Goal: Information Seeking & Learning: Learn about a topic

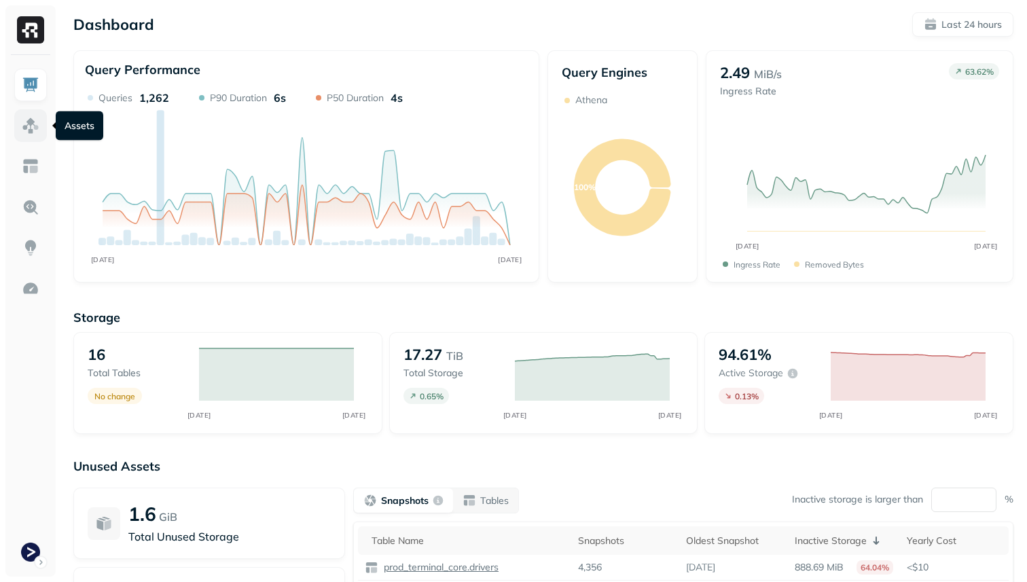
click at [27, 126] on img at bounding box center [31, 126] width 18 height 18
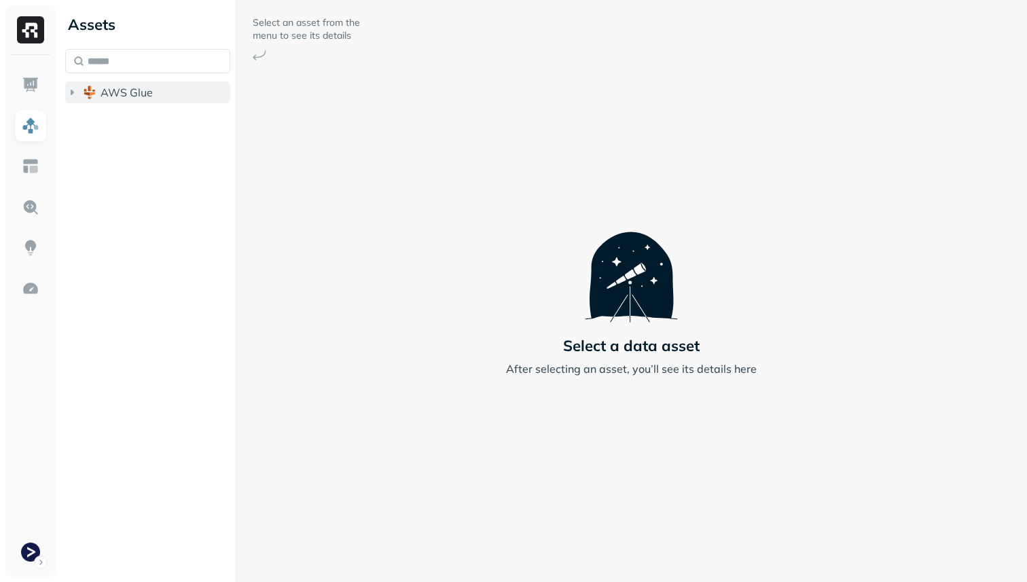
click at [152, 98] on span "AWS Glue" at bounding box center [127, 93] width 52 height 14
click at [152, 113] on span "prod_terminal_core" at bounding box center [163, 118] width 99 height 14
click at [153, 132] on ul "Tables ( 14 )" at bounding box center [158, 145] width 147 height 27
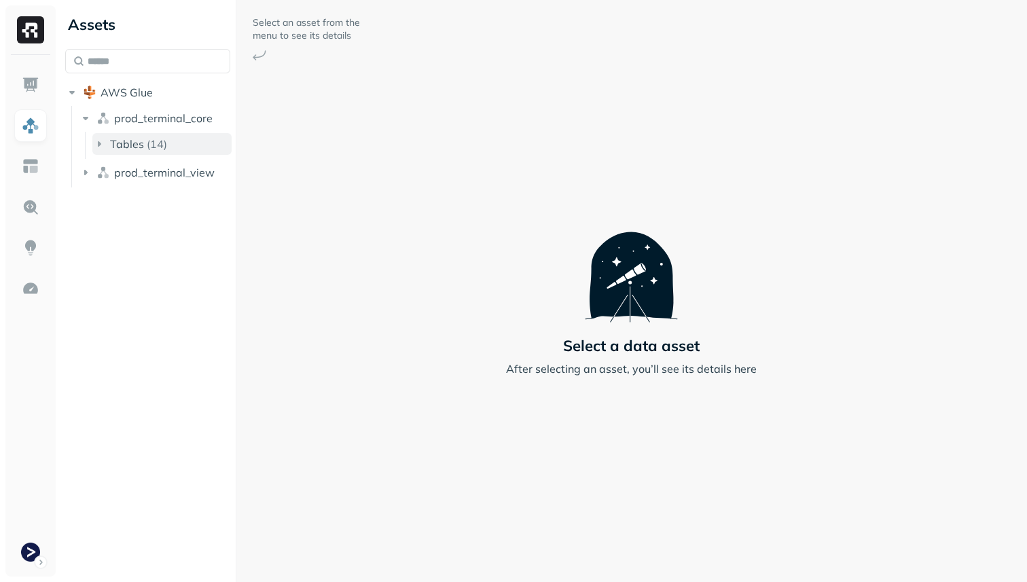
click at [153, 138] on p "( 14 )" at bounding box center [157, 144] width 20 height 14
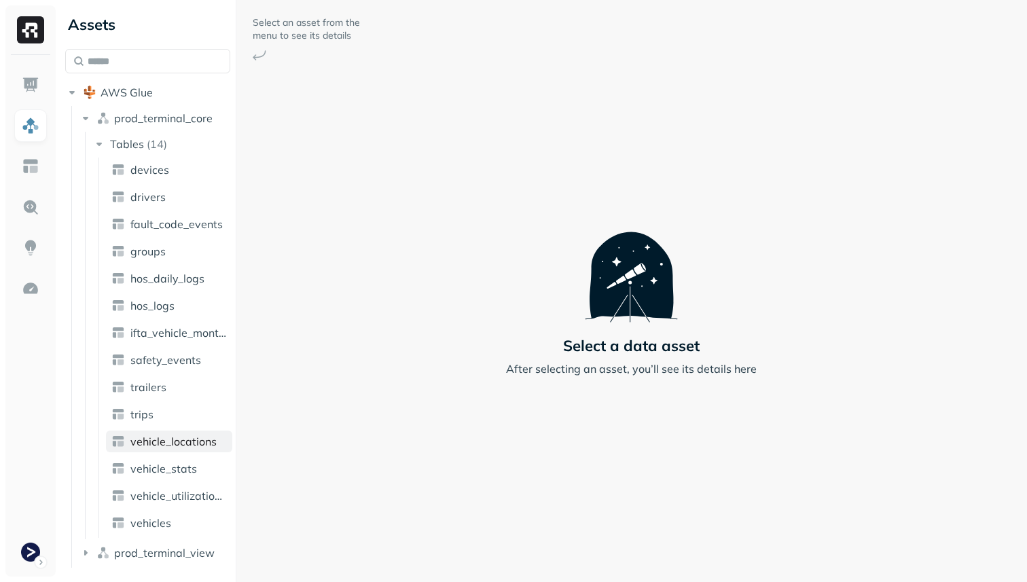
click at [183, 452] on link "vehicle_locations" at bounding box center [169, 442] width 126 height 22
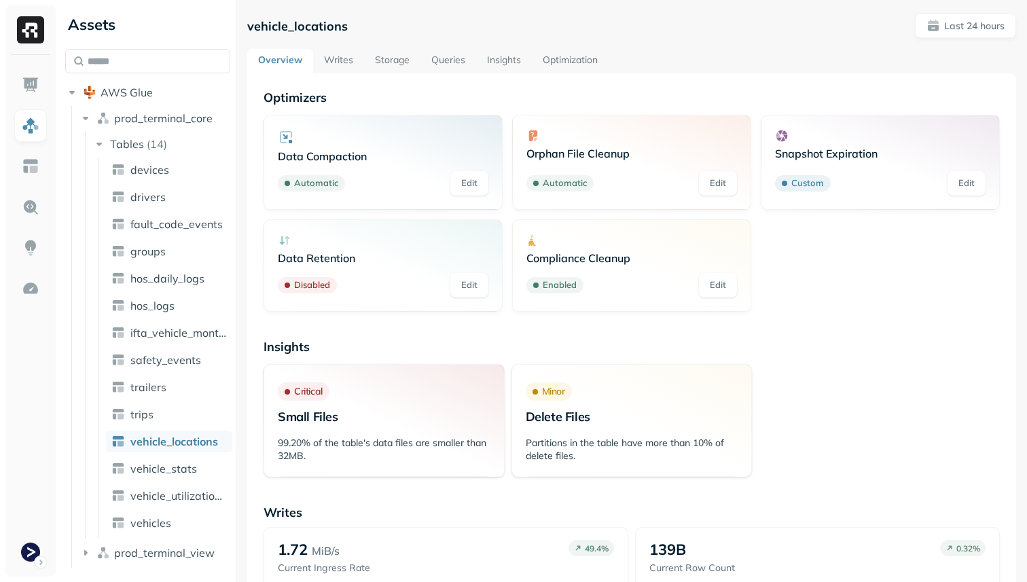
click at [393, 58] on link "Storage" at bounding box center [392, 61] width 56 height 24
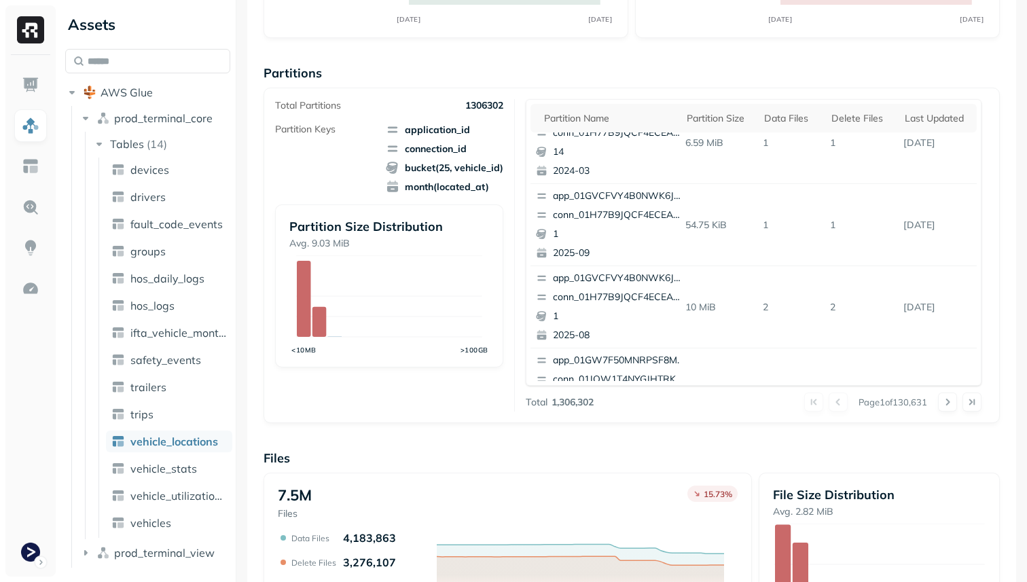
scroll to position [93, 0]
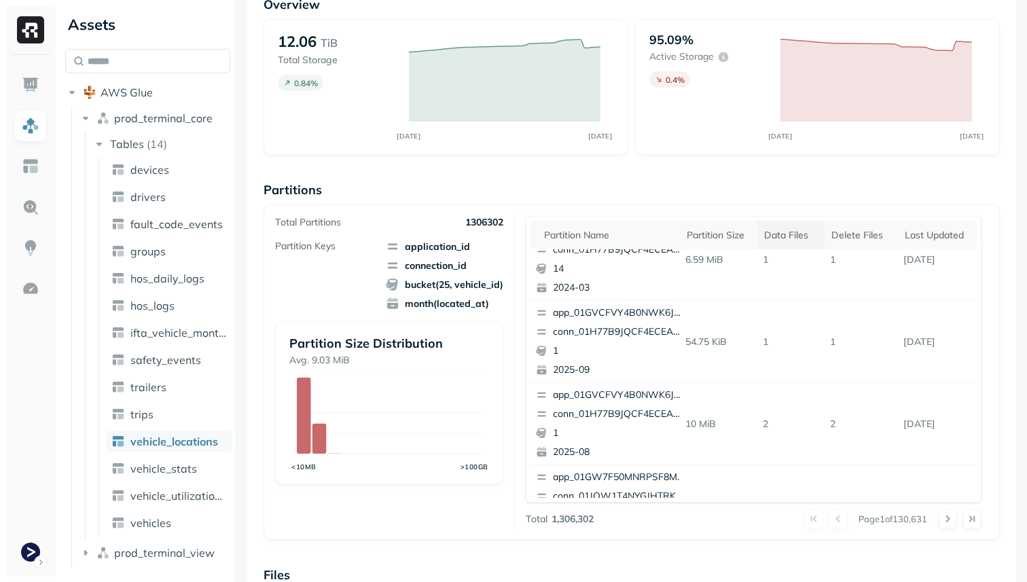
click at [783, 240] on div "Data Files" at bounding box center [791, 235] width 54 height 13
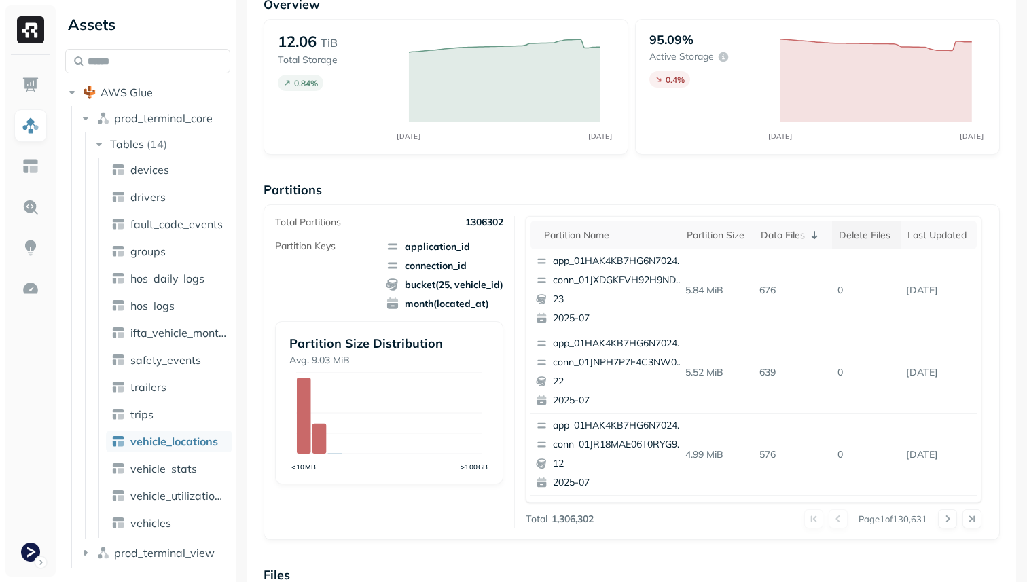
click at [859, 238] on div "Delete Files" at bounding box center [866, 235] width 55 height 13
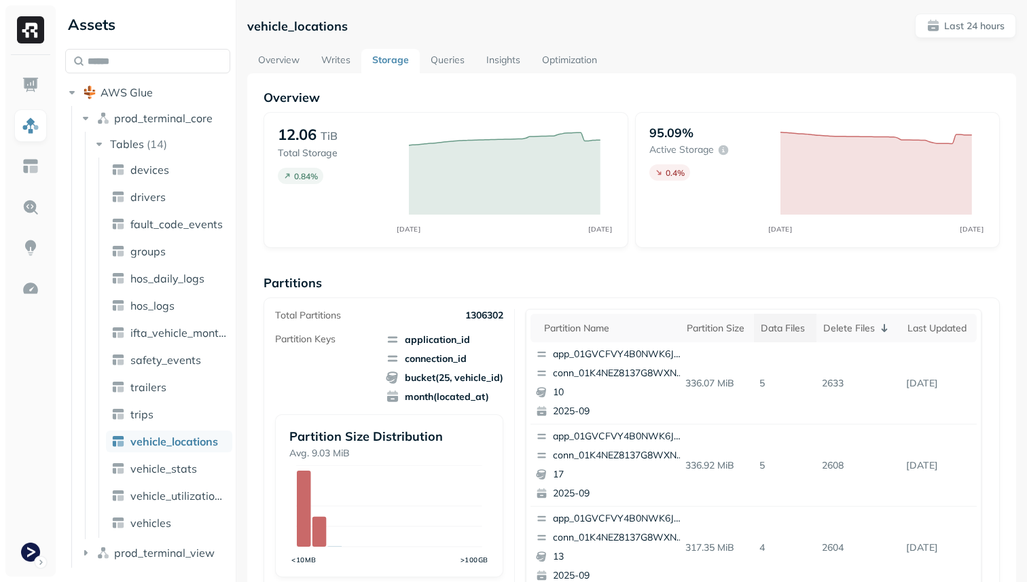
click at [798, 325] on div "Data Files" at bounding box center [785, 328] width 49 height 13
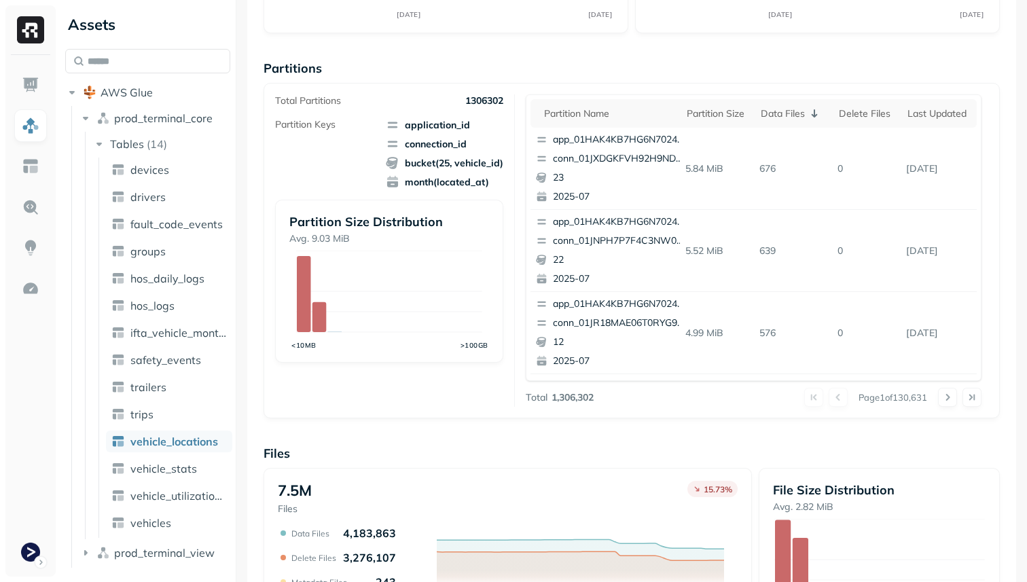
scroll to position [457, 0]
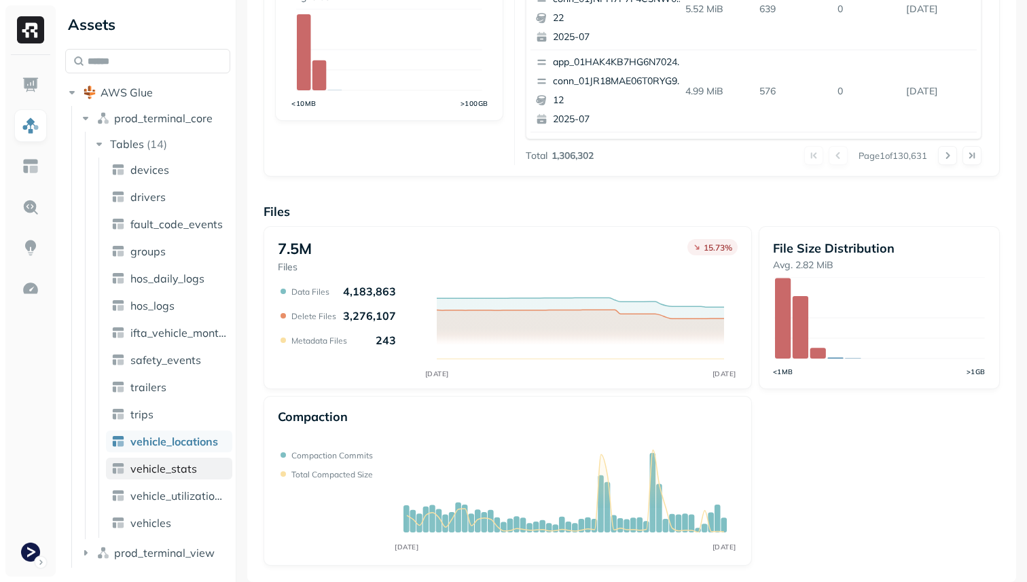
click at [164, 473] on span "vehicle_stats" at bounding box center [163, 469] width 67 height 14
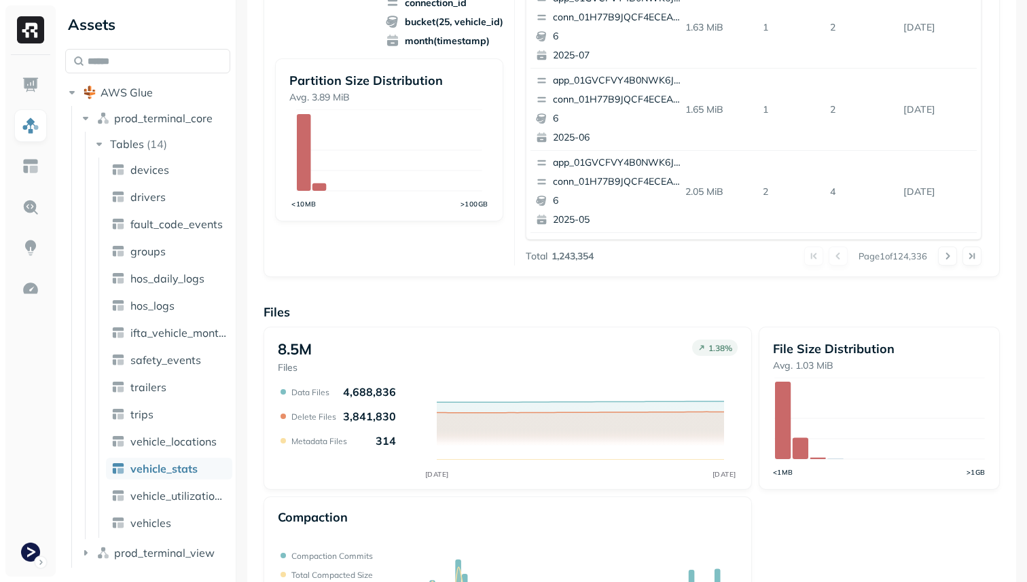
scroll to position [457, 0]
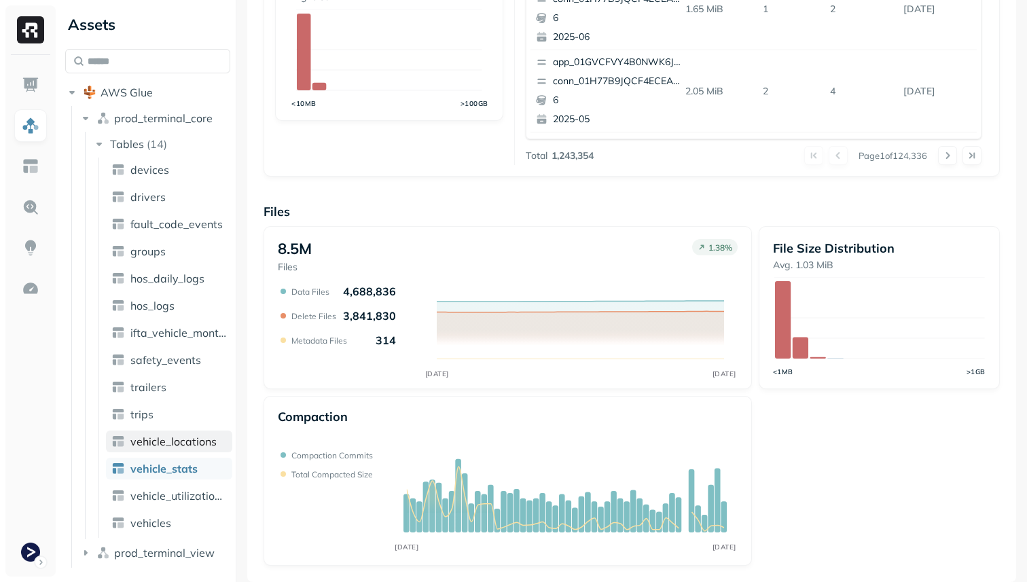
click at [211, 443] on span "vehicle_locations" at bounding box center [173, 442] width 86 height 14
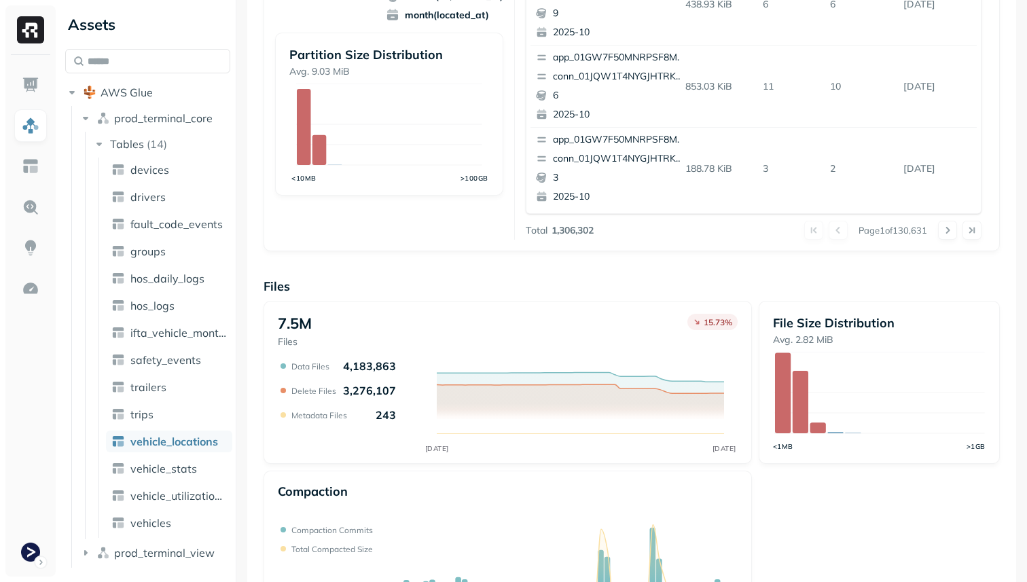
scroll to position [457, 0]
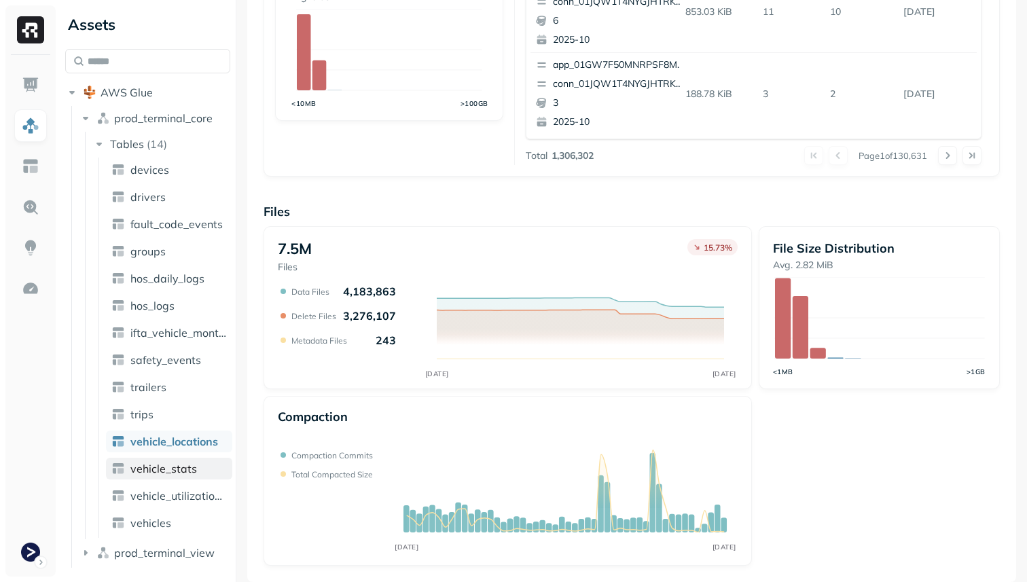
click at [183, 467] on span "vehicle_stats" at bounding box center [163, 469] width 67 height 14
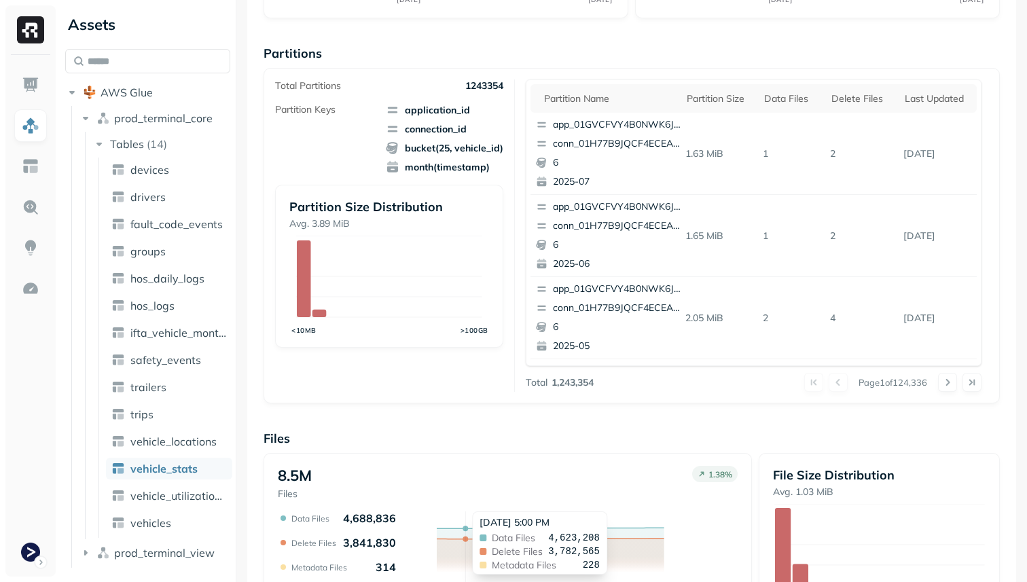
scroll to position [457, 0]
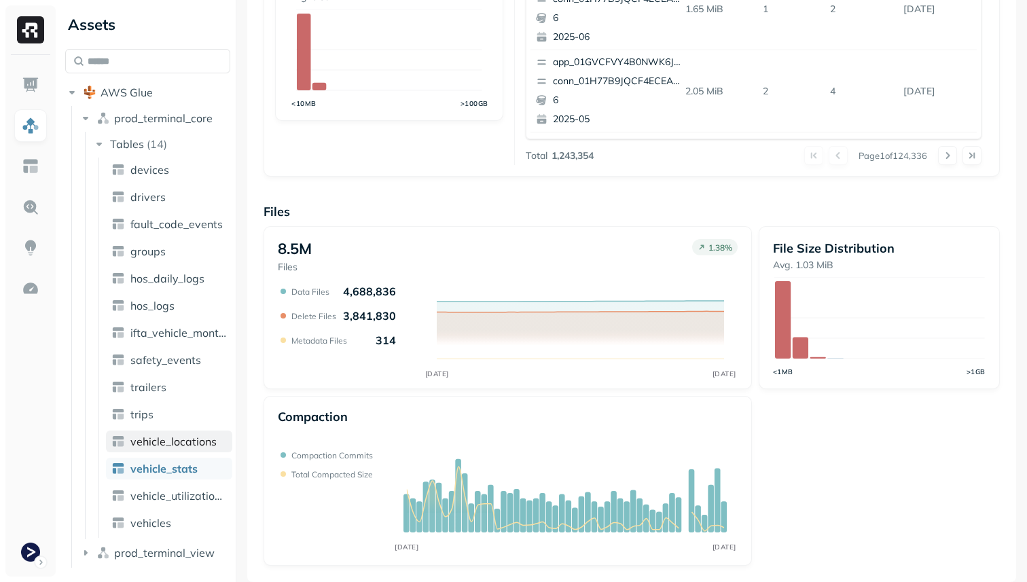
click at [164, 440] on span "vehicle_locations" at bounding box center [173, 442] width 86 height 14
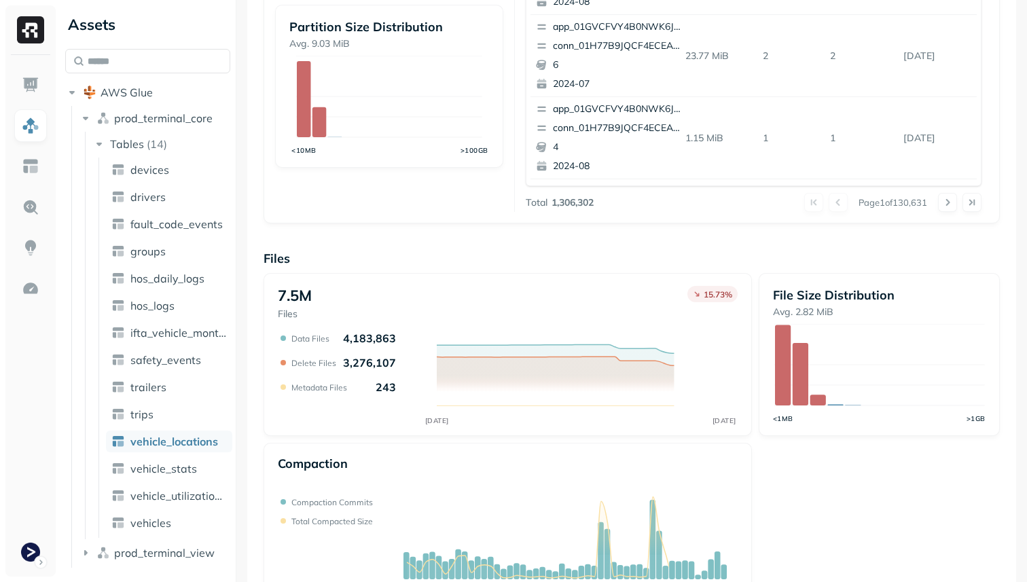
scroll to position [457, 0]
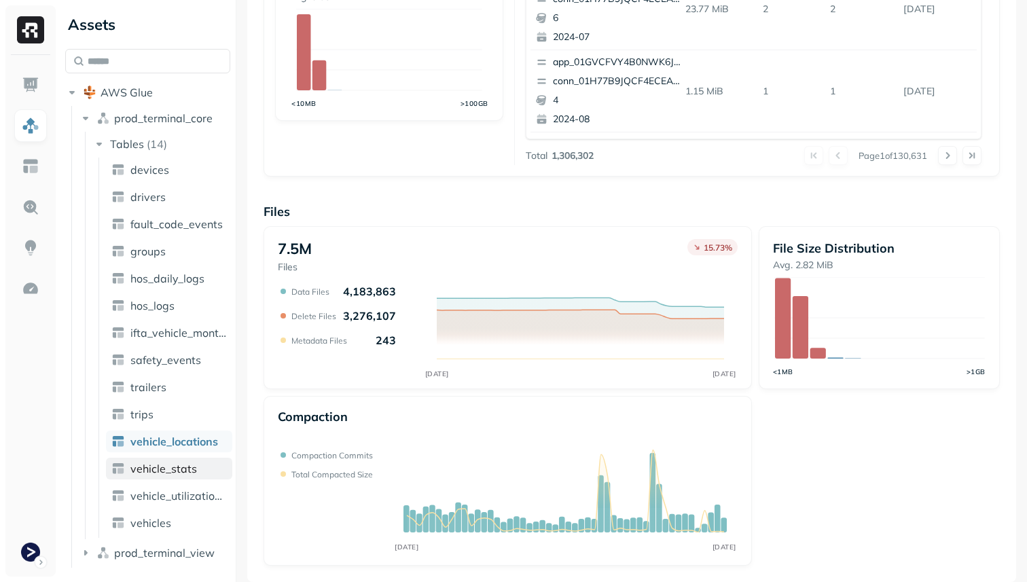
click at [194, 460] on link "vehicle_stats" at bounding box center [169, 469] width 126 height 22
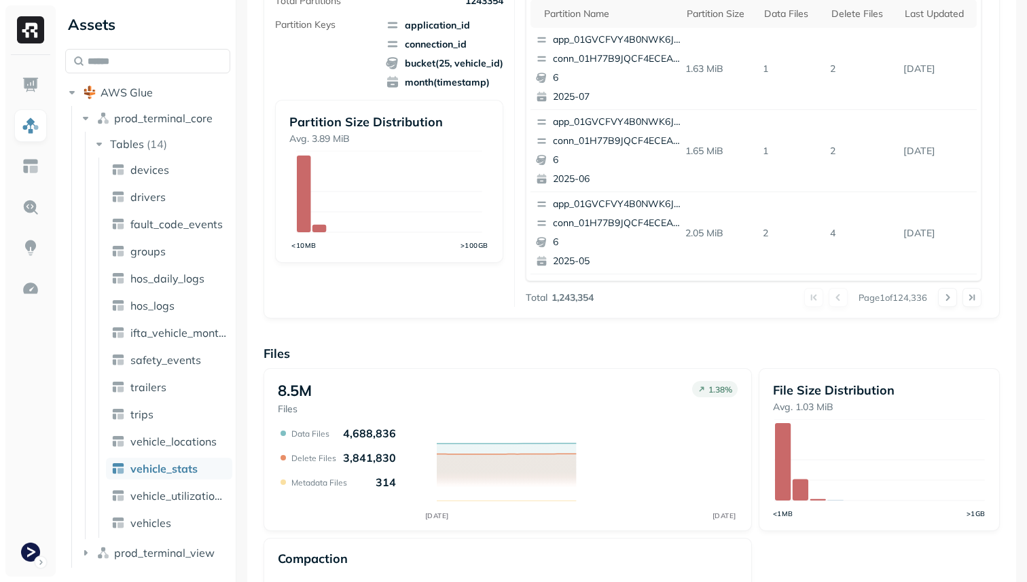
scroll to position [457, 0]
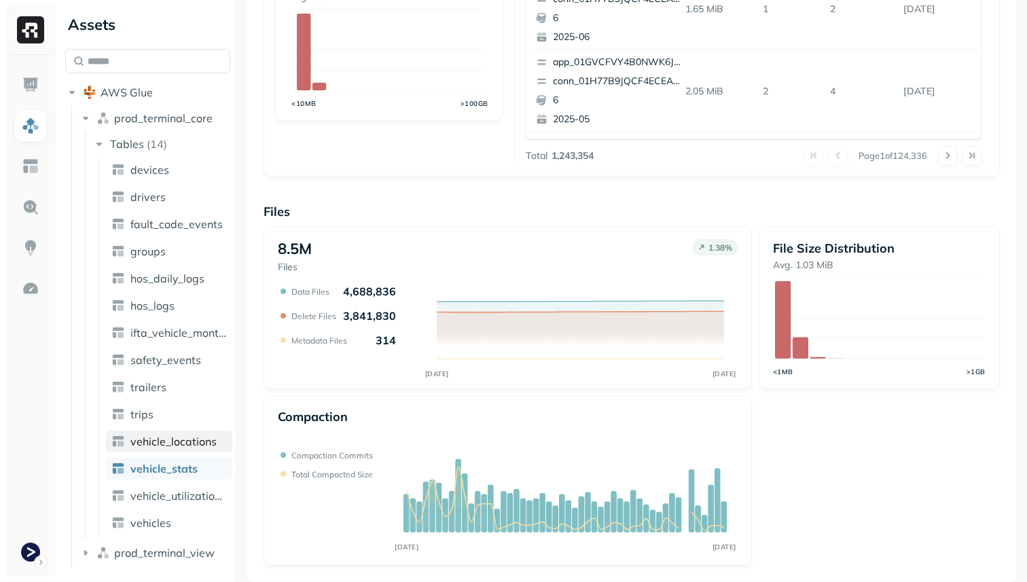
click at [179, 448] on span "vehicle_locations" at bounding box center [173, 442] width 86 height 14
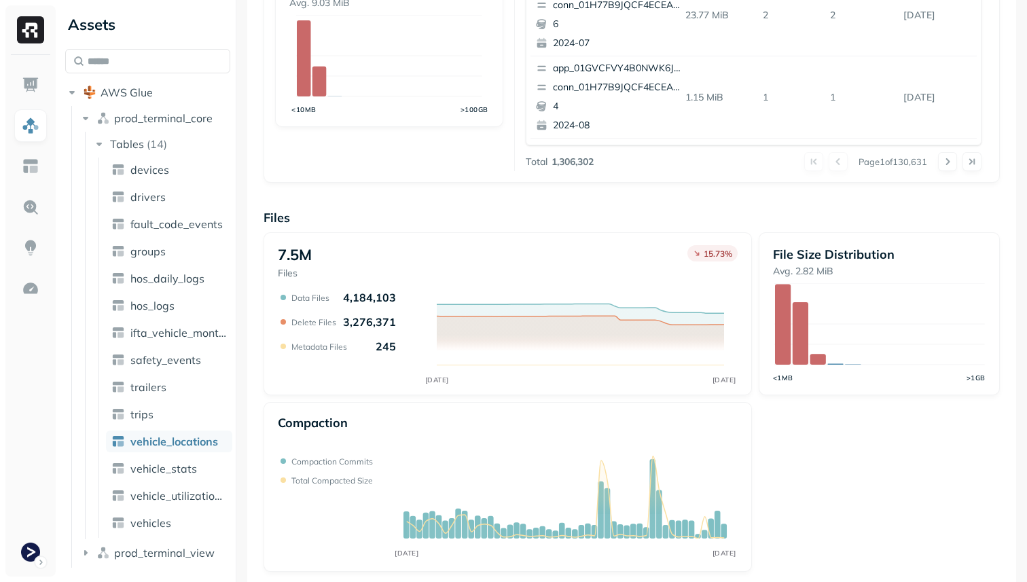
scroll to position [457, 0]
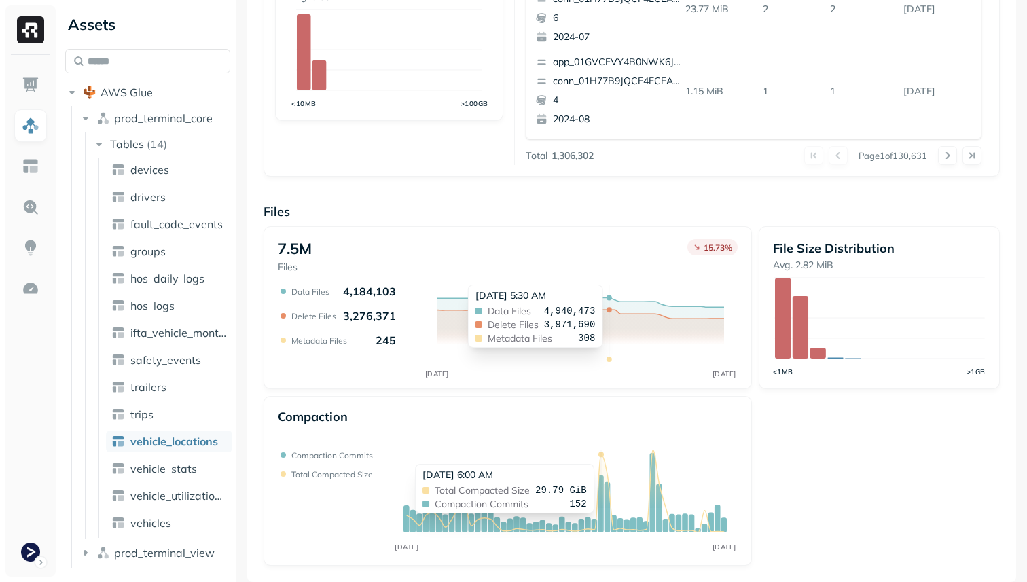
click at [603, 457] on icon at bounding box center [565, 491] width 317 height 82
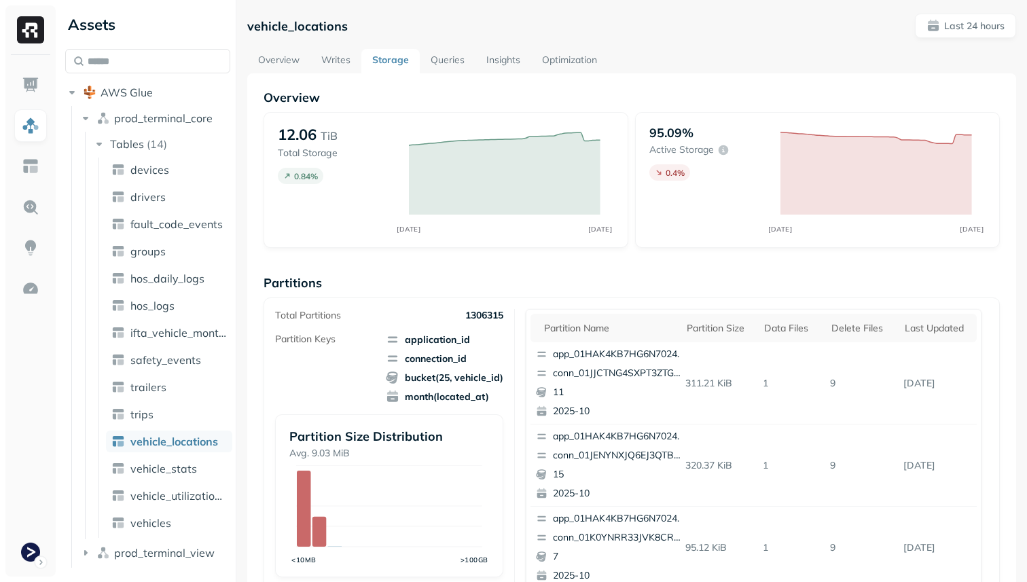
click at [560, 65] on link "Optimization" at bounding box center [569, 61] width 77 height 24
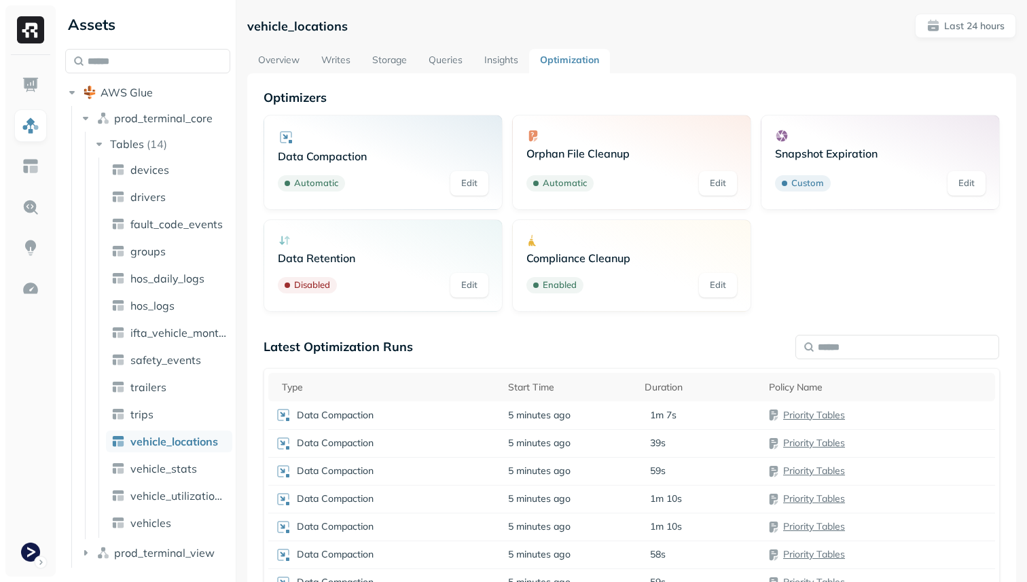
scroll to position [151, 0]
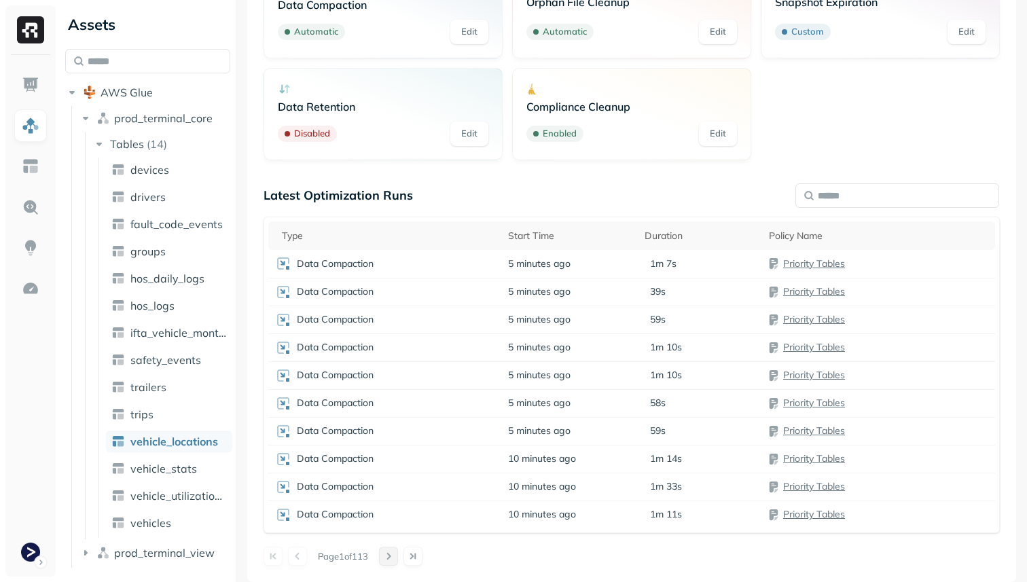
click at [394, 556] on button at bounding box center [388, 556] width 19 height 19
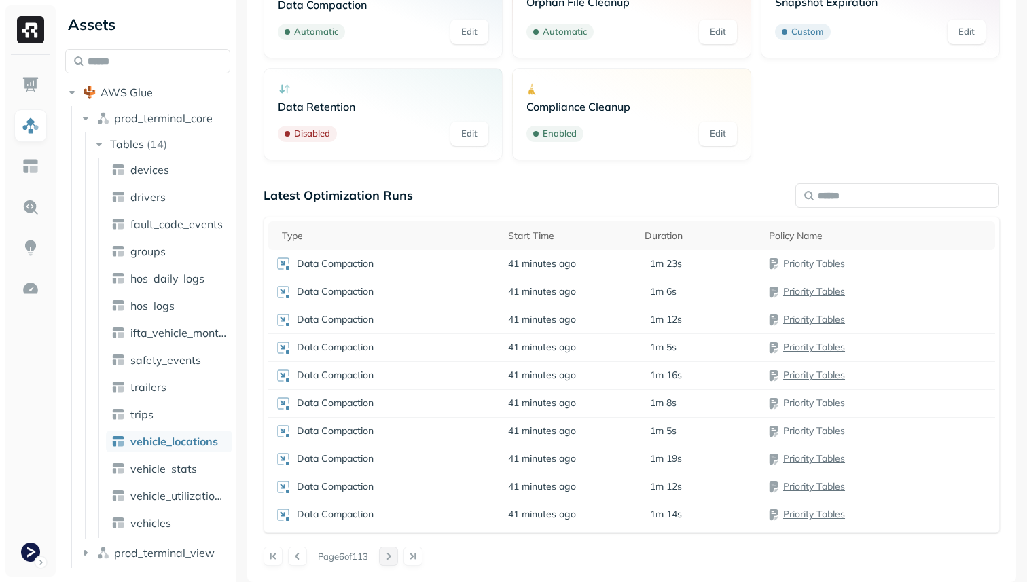
click at [394, 556] on button at bounding box center [388, 556] width 19 height 19
click at [671, 230] on div "Duration" at bounding box center [700, 236] width 111 height 13
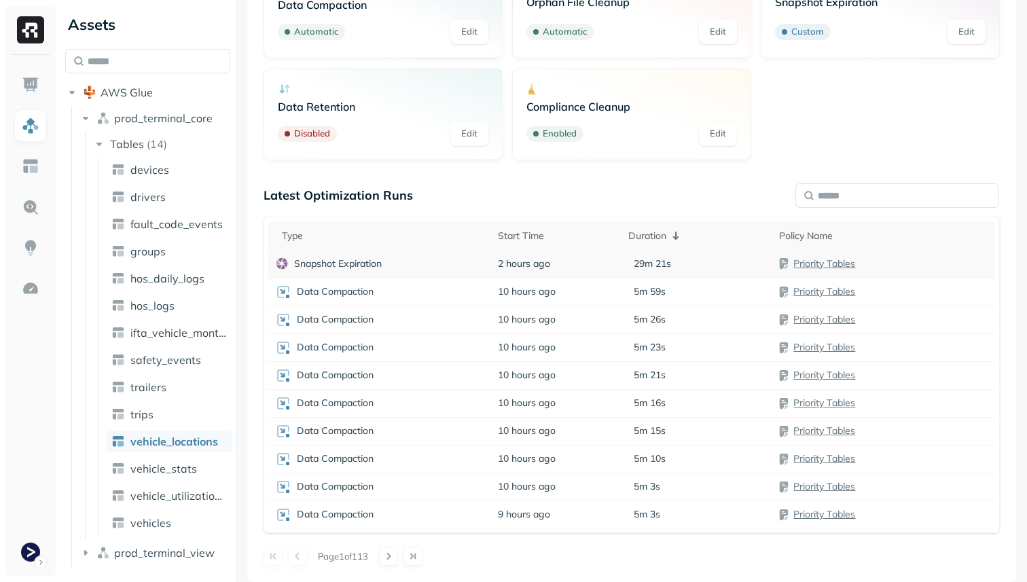
click at [708, 268] on div "29m 21s" at bounding box center [697, 263] width 138 height 13
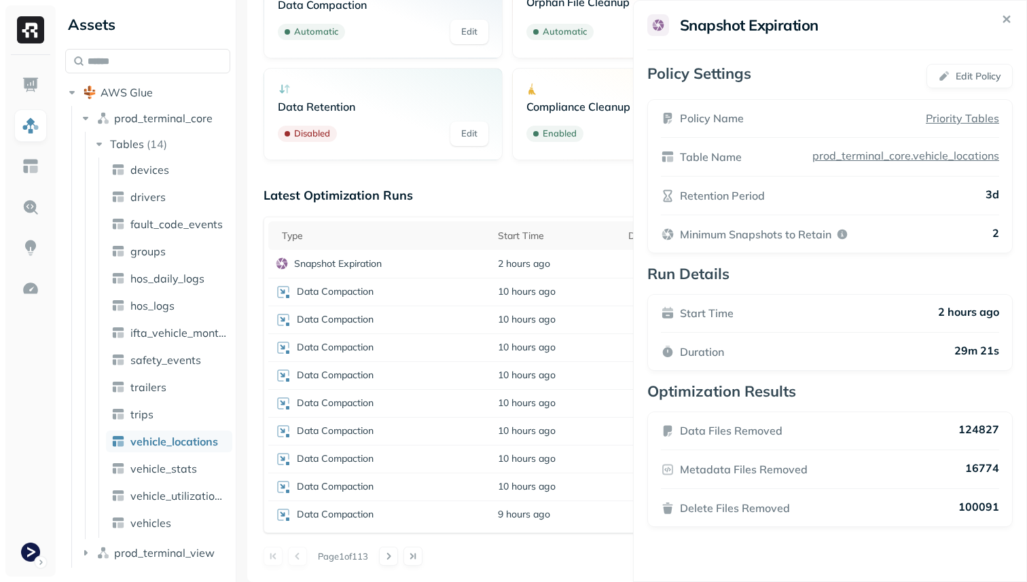
click at [393, 287] on html "Assets AWS Glue prod_terminal_core Tables ( 14 ) devices drivers fault_code_eve…" at bounding box center [513, 291] width 1027 height 582
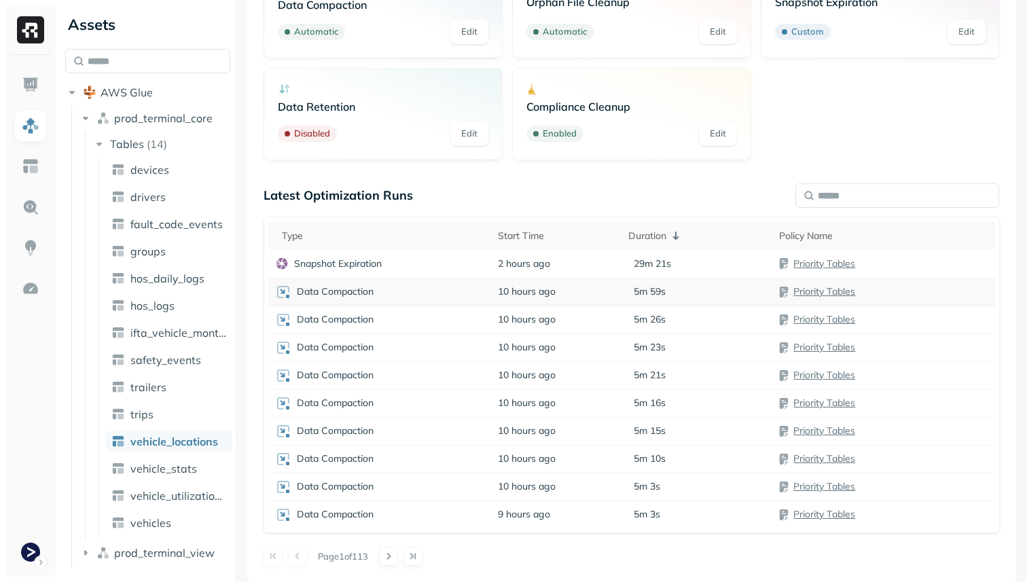
click at [416, 291] on div "Data Compaction" at bounding box center [379, 292] width 209 height 16
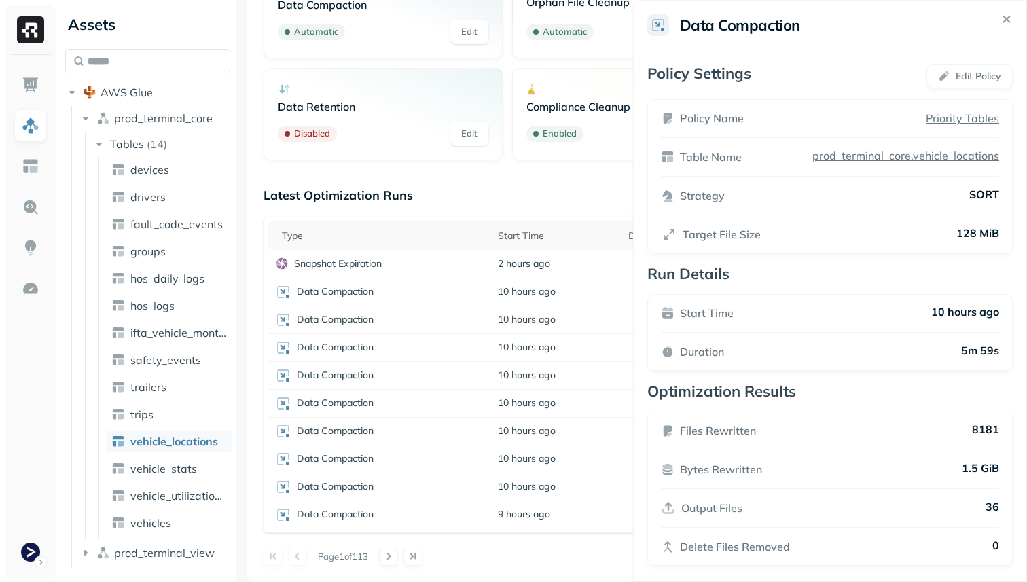
scroll to position [9, 0]
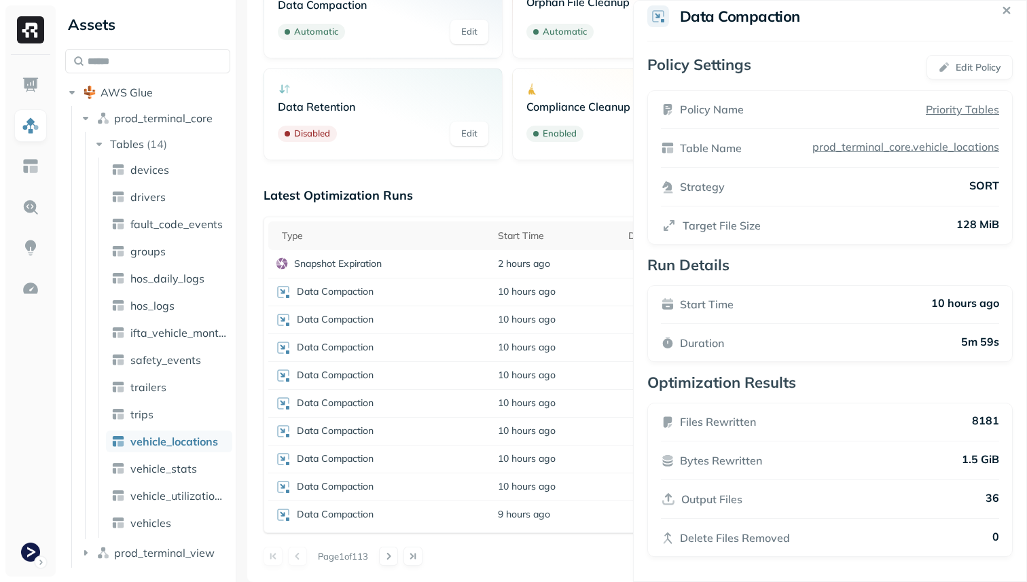
click at [565, 182] on html "Assets AWS Glue prod_terminal_core Tables ( 14 ) devices drivers fault_code_eve…" at bounding box center [513, 291] width 1027 height 582
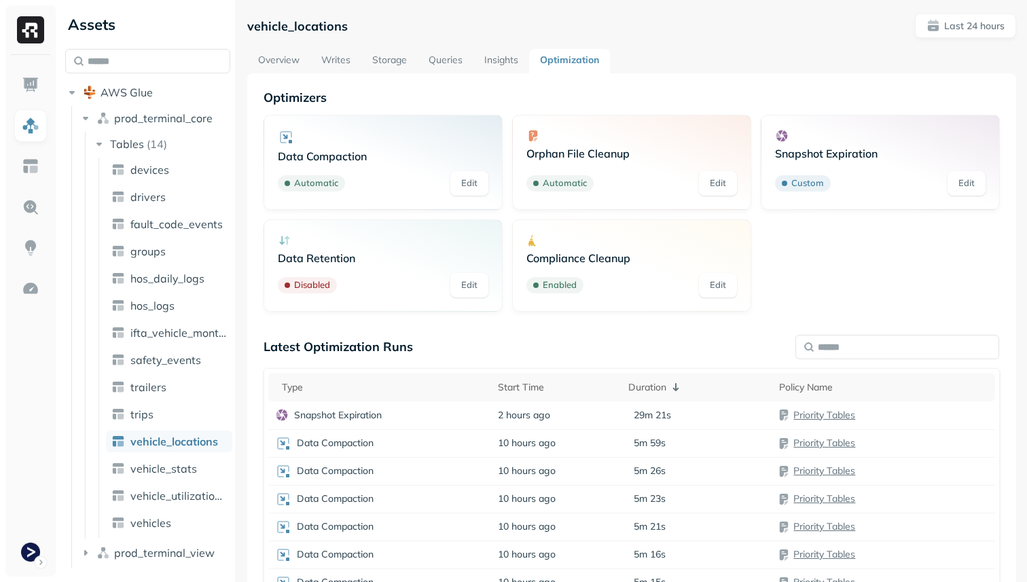
click at [293, 57] on link "Overview" at bounding box center [278, 61] width 63 height 24
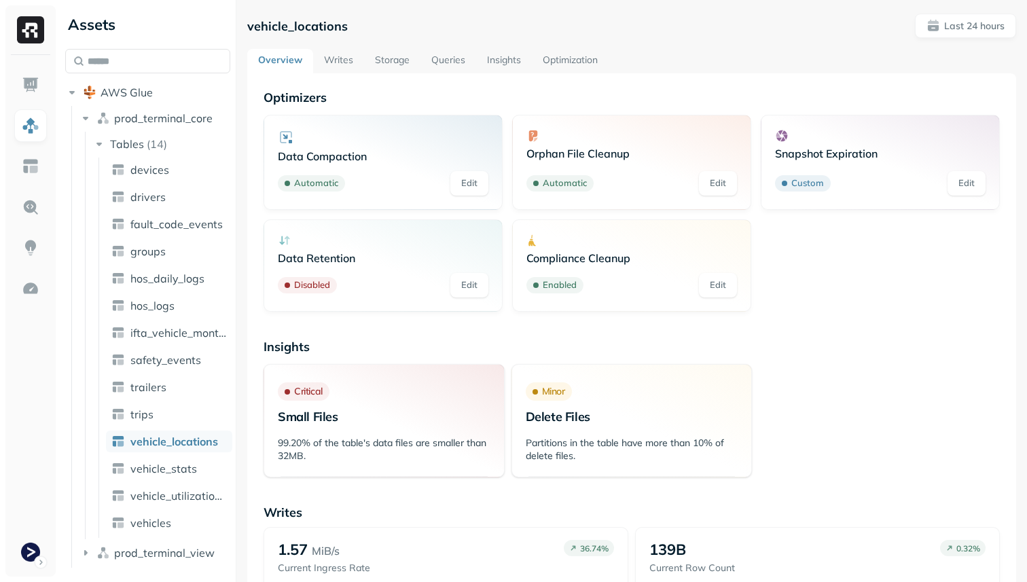
click at [443, 59] on link "Queries" at bounding box center [449, 61] width 56 height 24
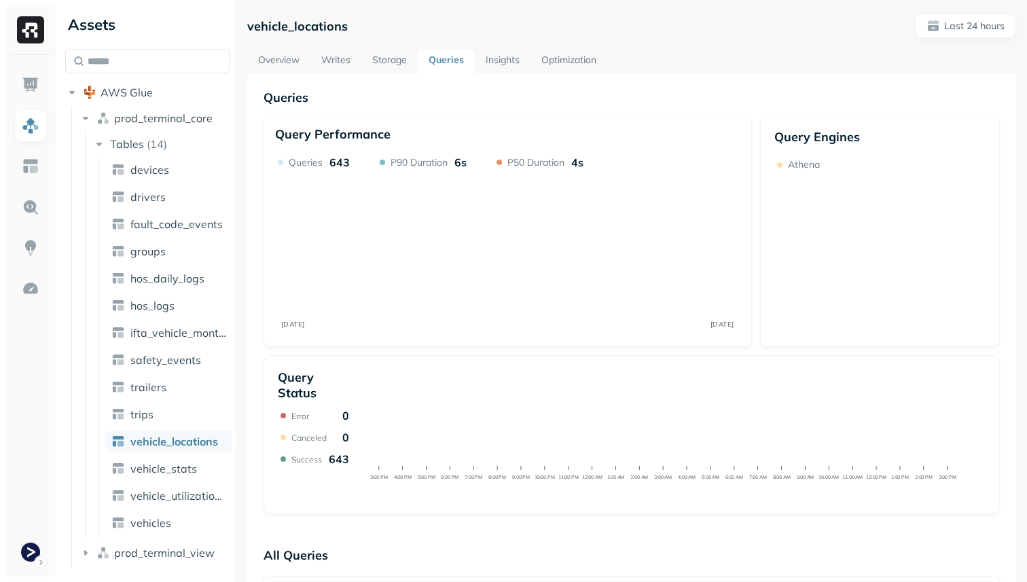
click at [396, 60] on link "Storage" at bounding box center [389, 61] width 56 height 24
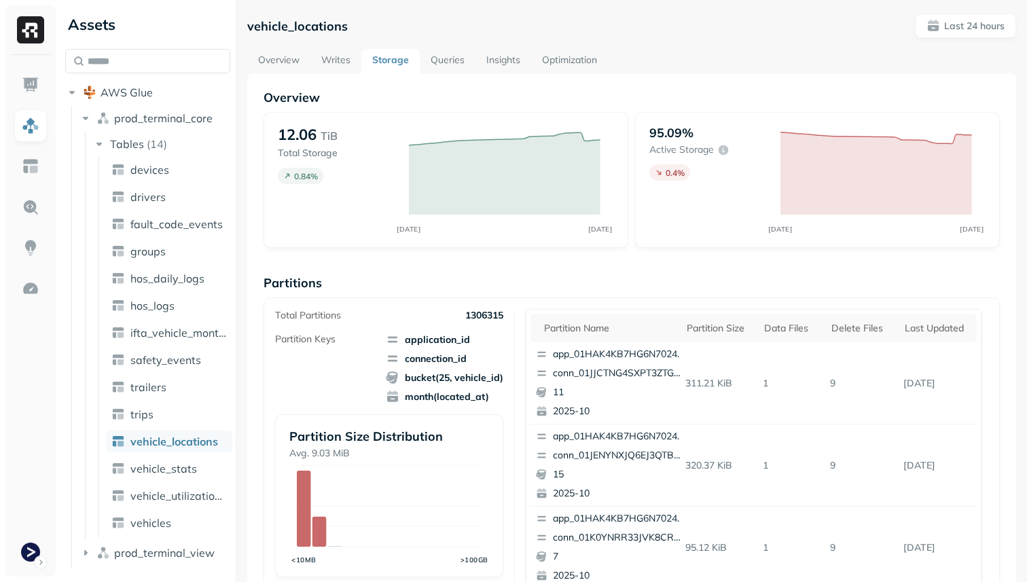
click at [343, 57] on link "Writes" at bounding box center [335, 61] width 51 height 24
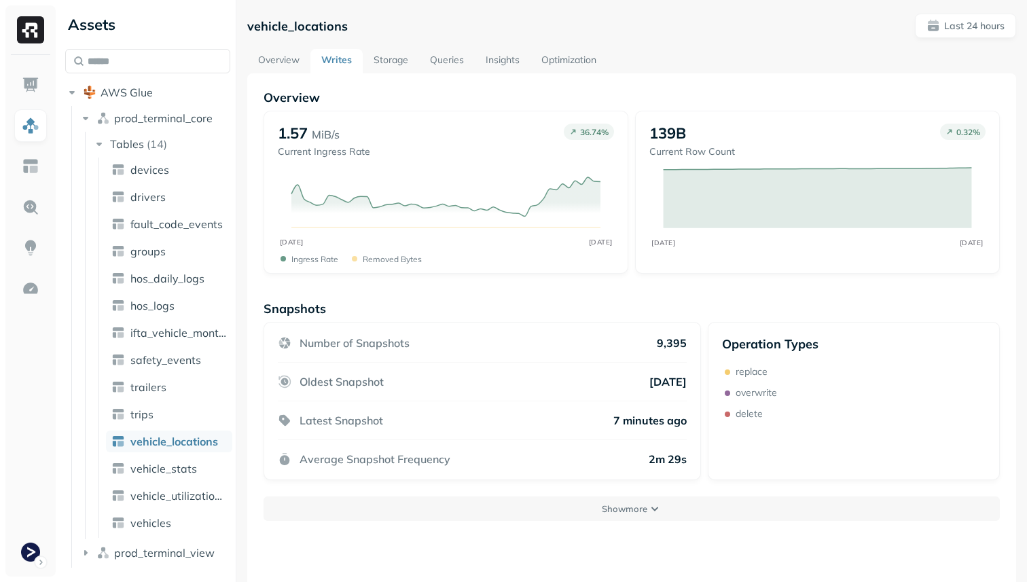
click at [443, 54] on link "Queries" at bounding box center [447, 61] width 56 height 24
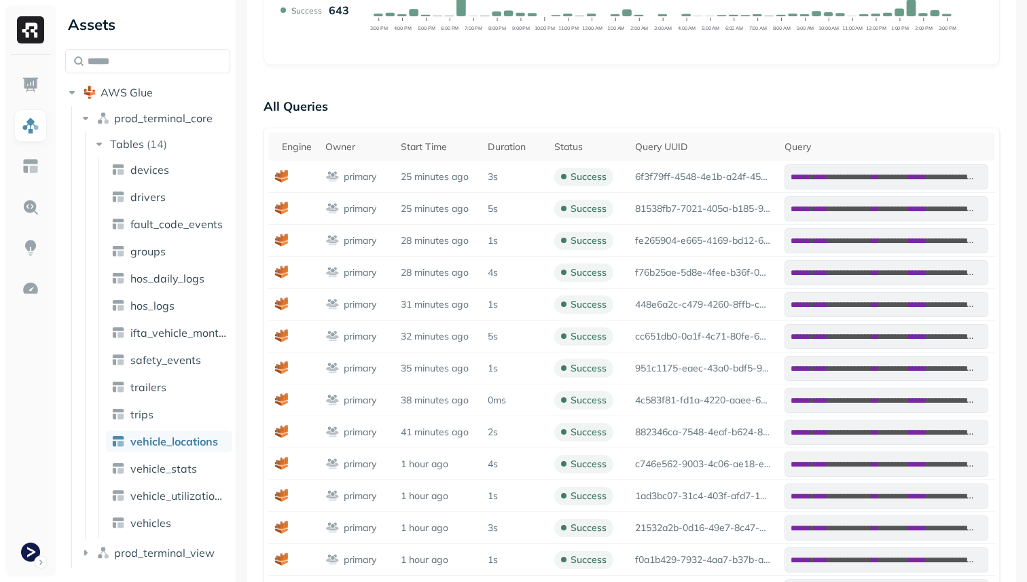
scroll to position [403, 0]
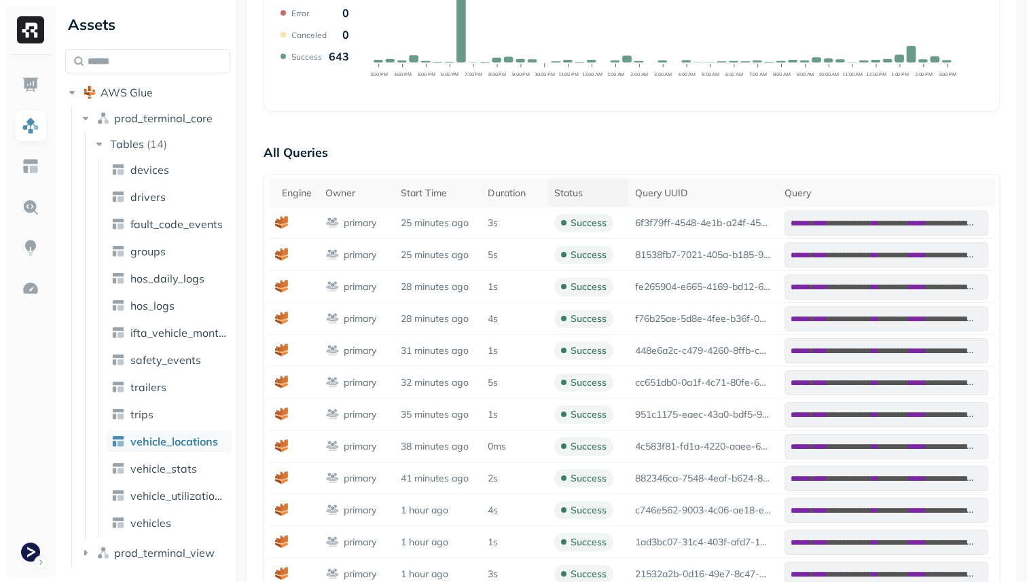
click at [601, 194] on div "Status" at bounding box center [587, 193] width 67 height 13
click at [601, 194] on icon at bounding box center [592, 193] width 16 height 16
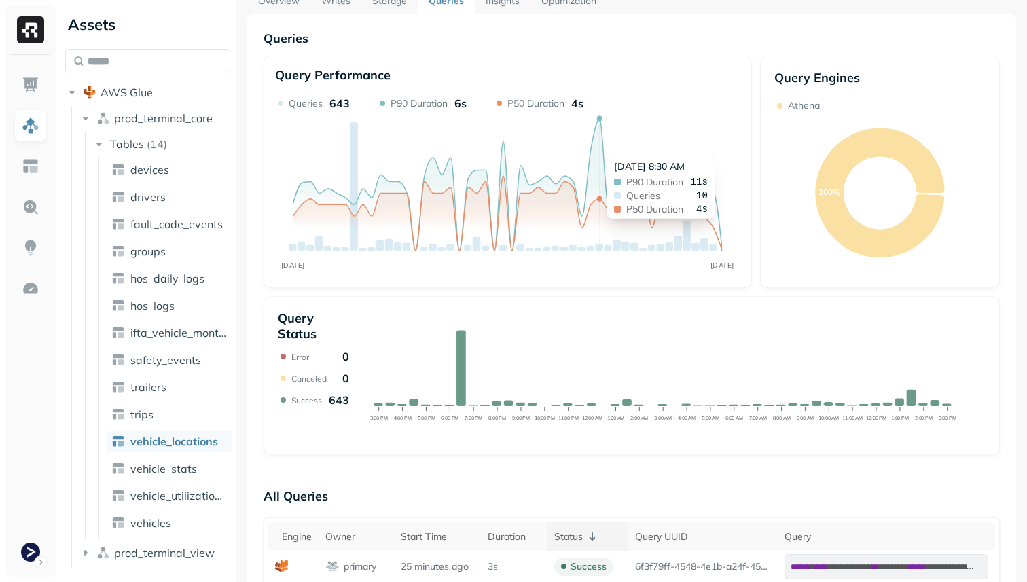
scroll to position [0, 0]
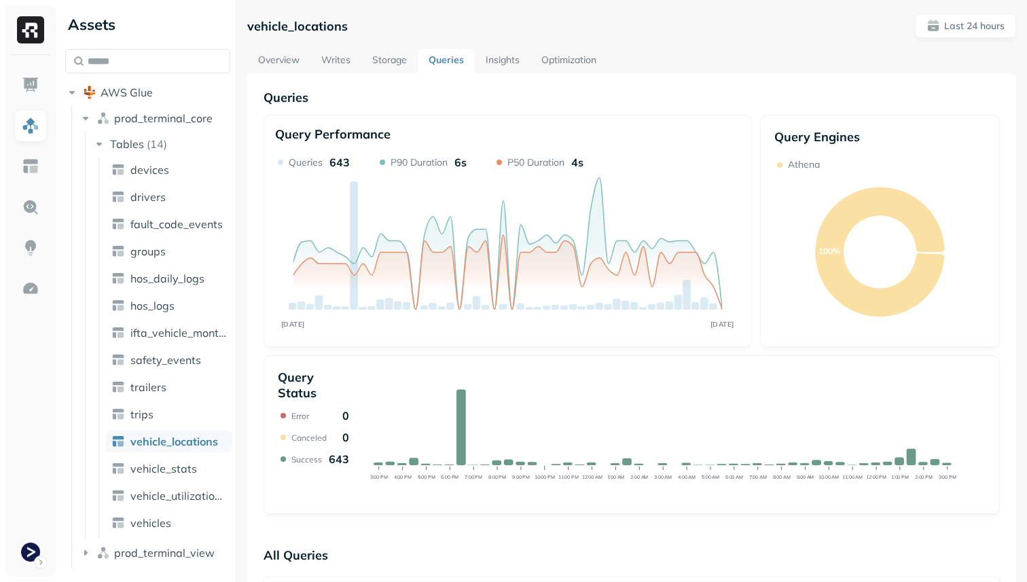
click at [390, 64] on link "Storage" at bounding box center [389, 61] width 56 height 24
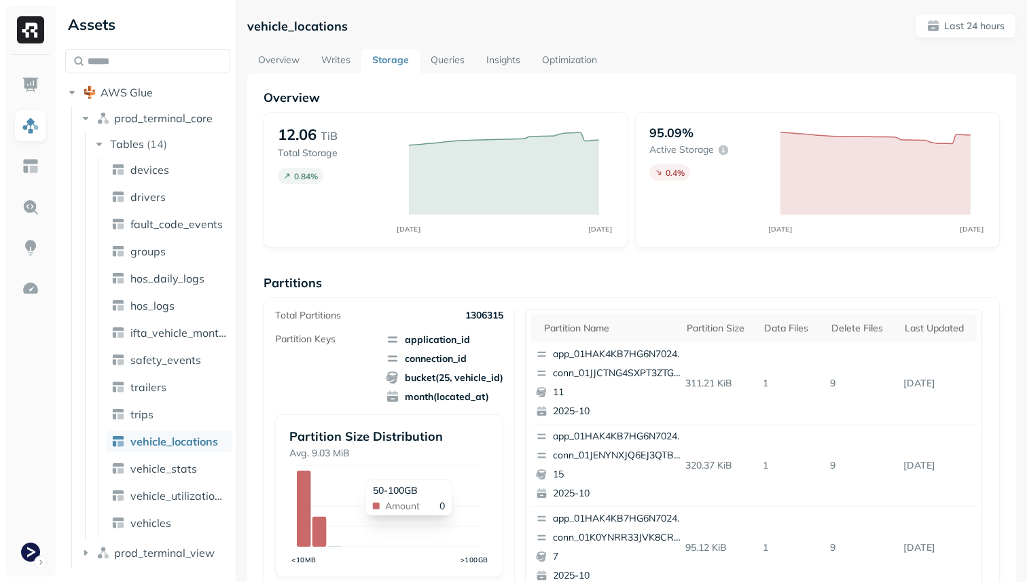
scroll to position [457, 0]
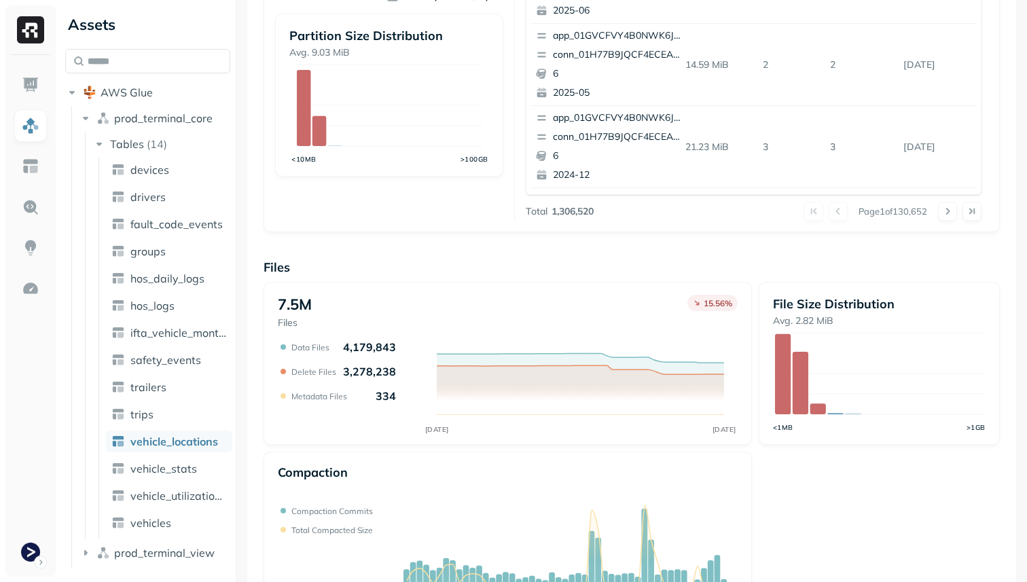
scroll to position [457, 0]
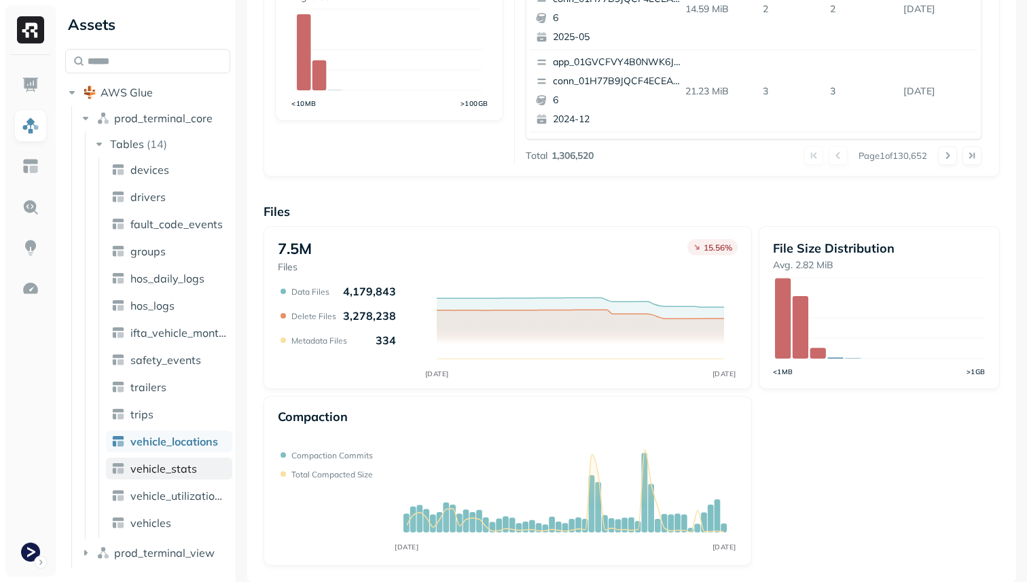
click at [178, 471] on span "vehicle_stats" at bounding box center [163, 469] width 67 height 14
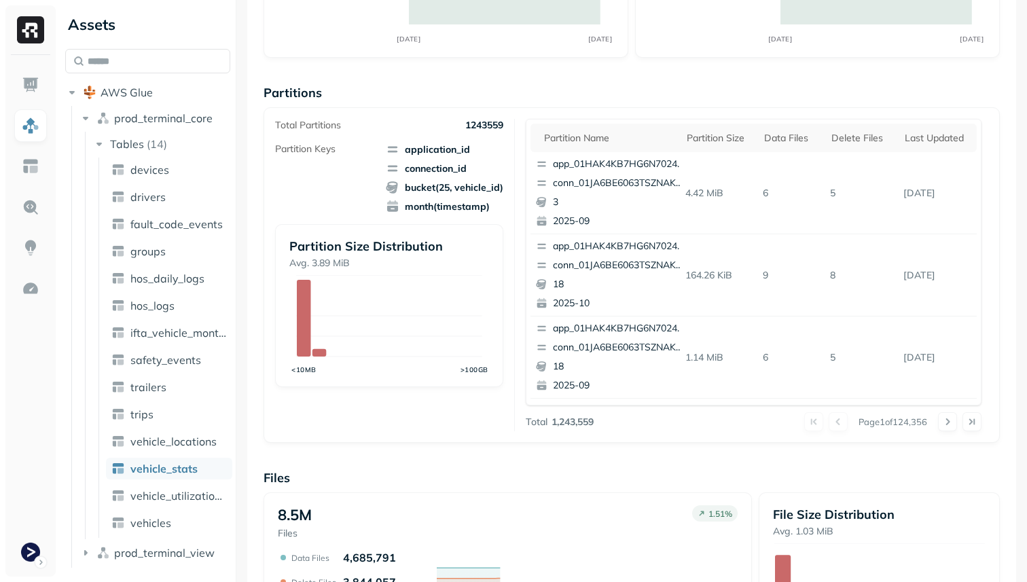
scroll to position [457, 0]
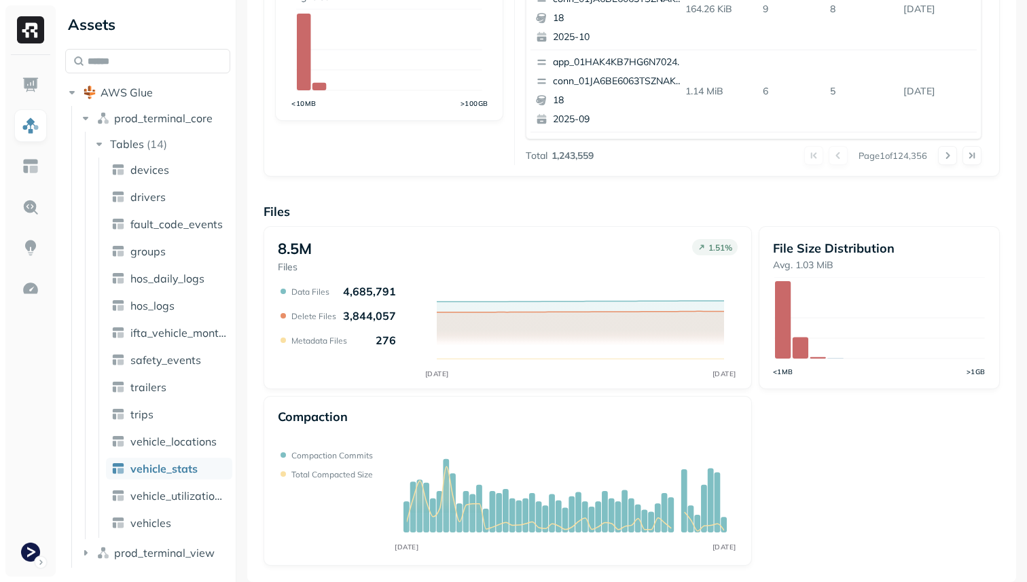
click at [164, 455] on ul "devices drivers fault_code_events groups hos_daily_logs hos_logs ifta_vehicle_m…" at bounding box center [166, 348] width 134 height 380
click at [163, 450] on link "vehicle_locations" at bounding box center [169, 442] width 126 height 22
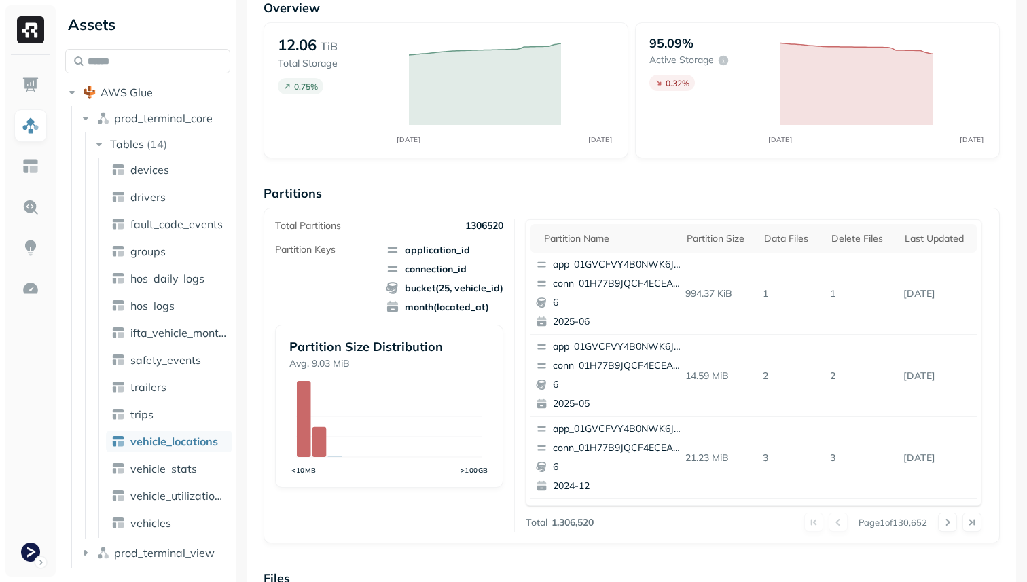
scroll to position [457, 0]
